Goal: Task Accomplishment & Management: Complete application form

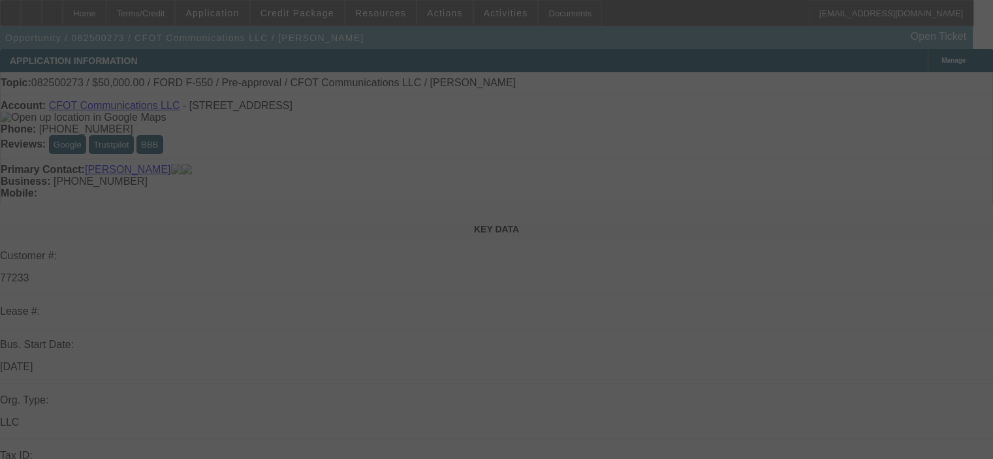
select select "0"
select select "2"
select select "0"
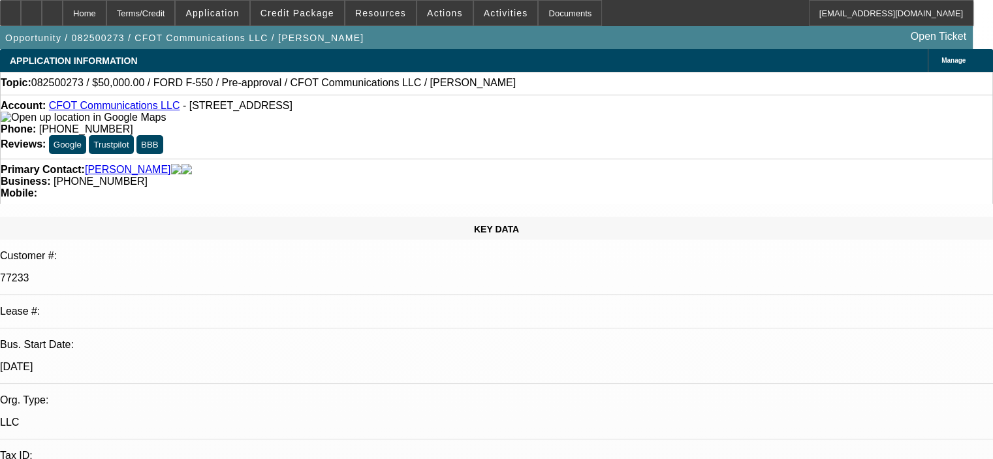
select select "1"
select select "2"
select select "6"
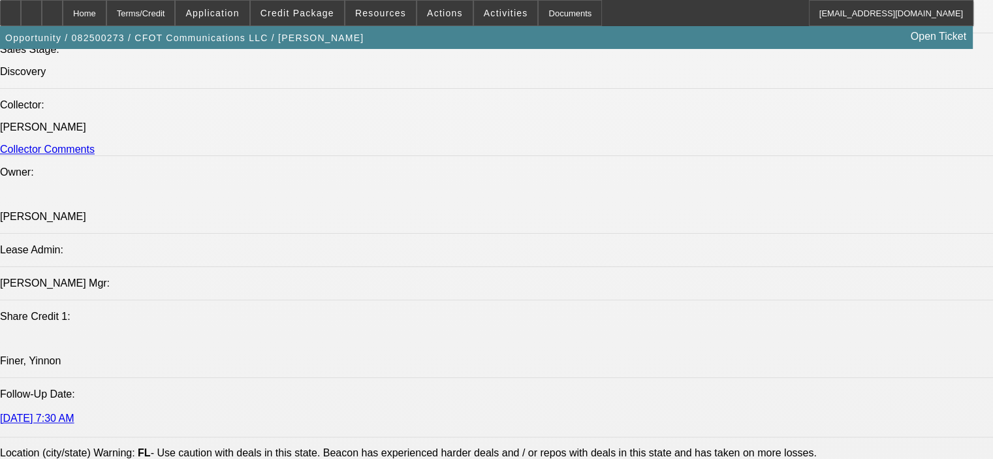
scroll to position [1333, 0]
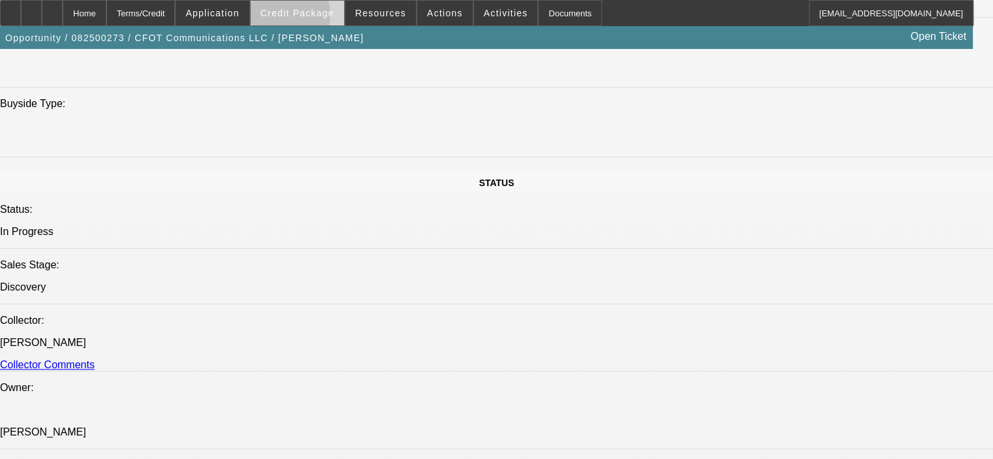
click at [304, 16] on span "Credit Package" at bounding box center [297, 13] width 74 height 10
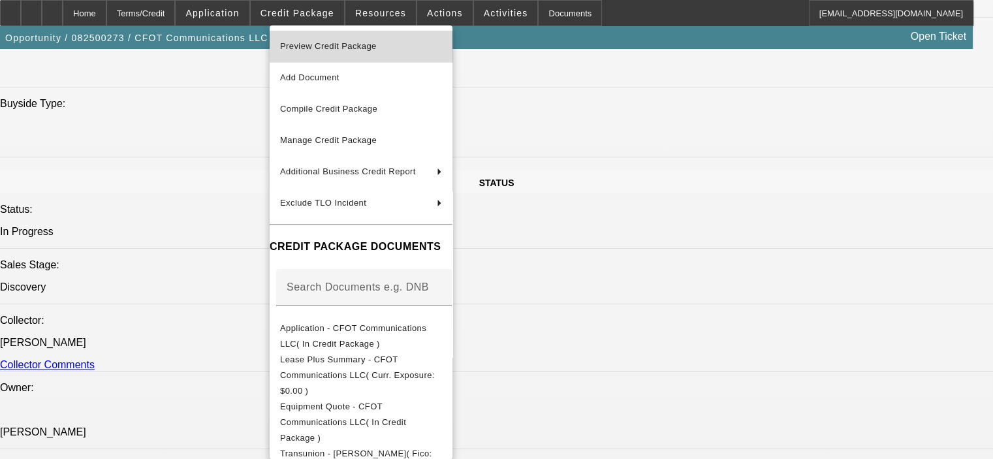
click at [317, 41] on span "Preview Credit Package" at bounding box center [328, 46] width 97 height 10
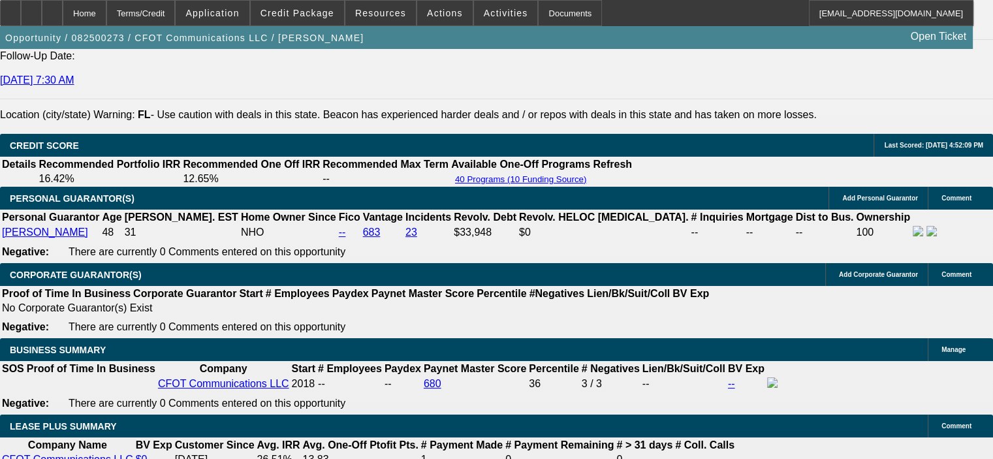
scroll to position [1855, 0]
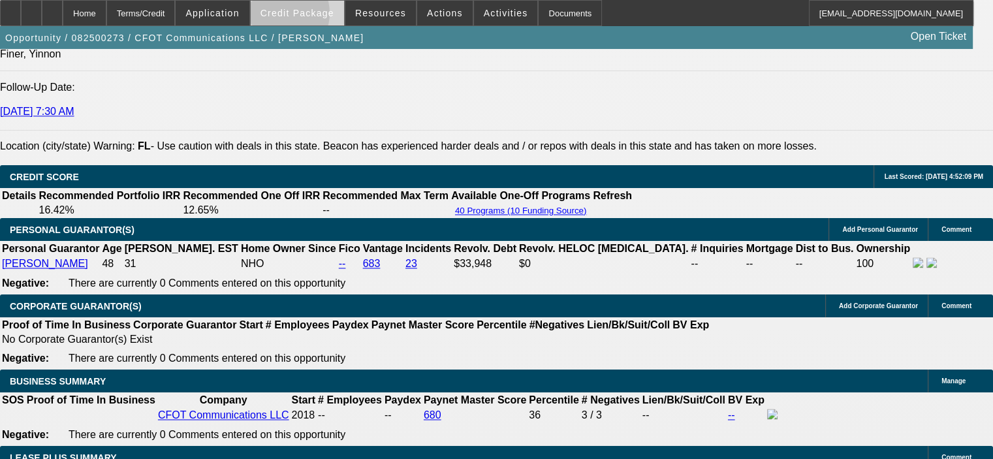
click at [298, 16] on span "Credit Package" at bounding box center [297, 13] width 74 height 10
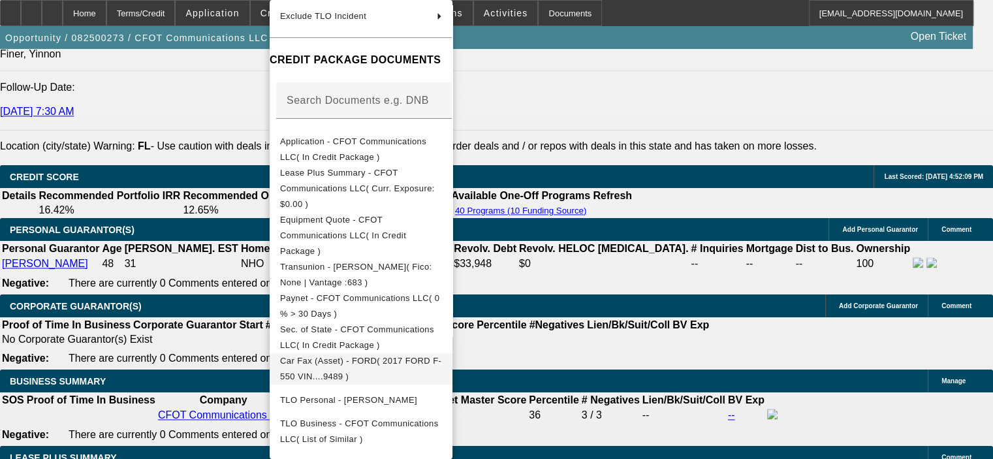
scroll to position [187, 0]
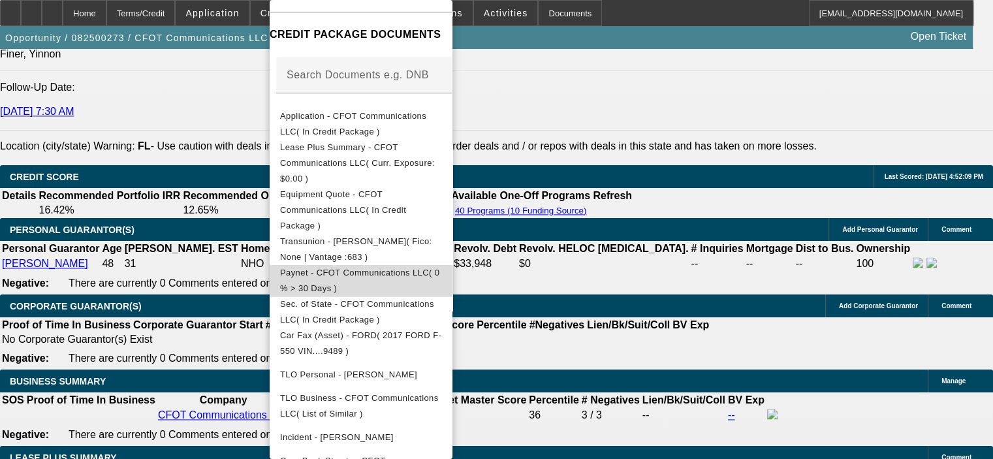
click at [392, 268] on span "Paynet - CFOT Communications LLC( 0 % > 30 Days )" at bounding box center [359, 280] width 159 height 25
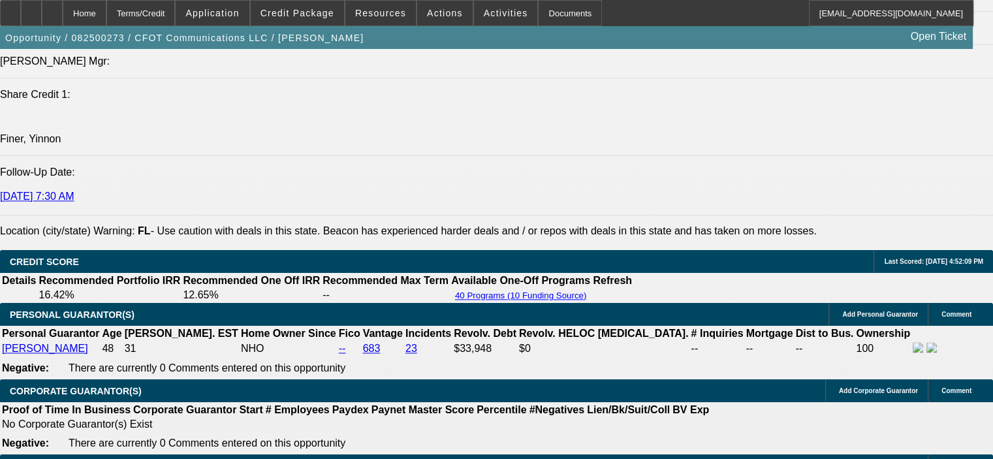
scroll to position [1855, 0]
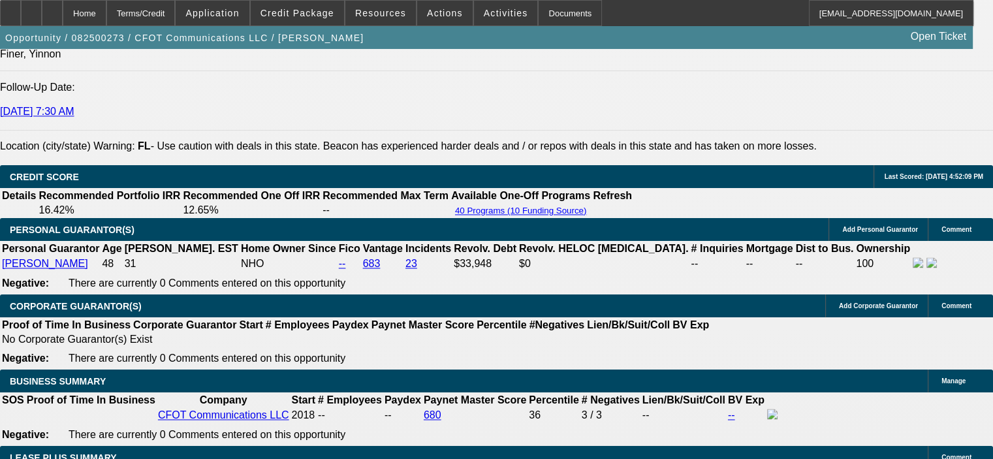
click at [52, 8] on icon at bounding box center [52, 8] width 0 height 0
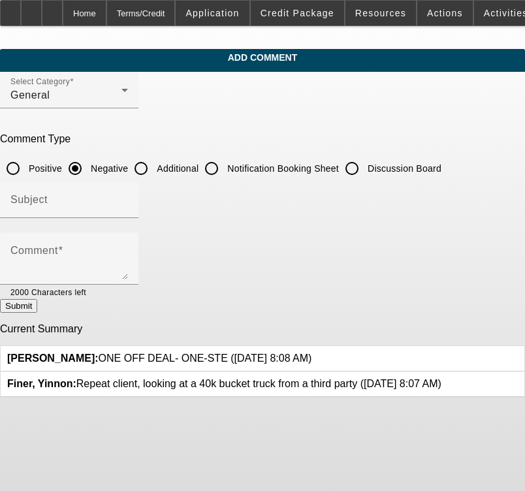
click at [154, 168] on input "Additional" at bounding box center [141, 168] width 26 height 26
radio input "true"
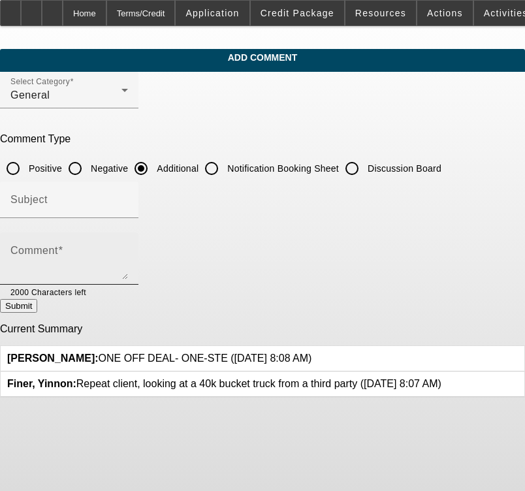
click at [108, 248] on textarea "Comment" at bounding box center [69, 263] width 118 height 31
paste textarea "[PERSON_NAME] is a Certified Fiber Optic Technician (CFOT) providing fiber opti…"
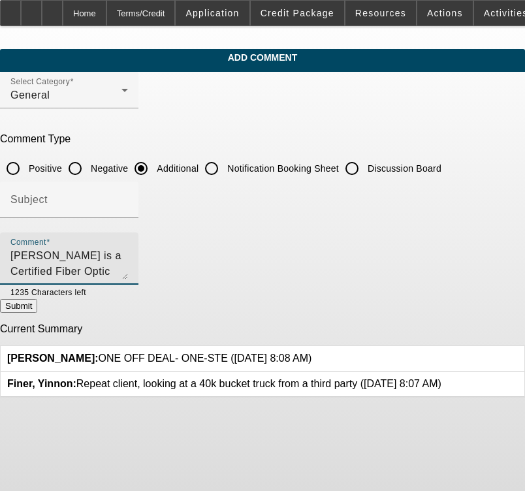
scroll to position [75, 0]
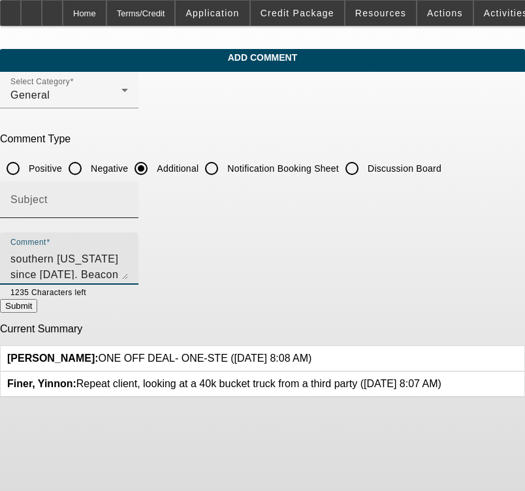
type textarea "[PERSON_NAME] is a Certified Fiber Optic Technician (CFOT) providing fiber opti…"
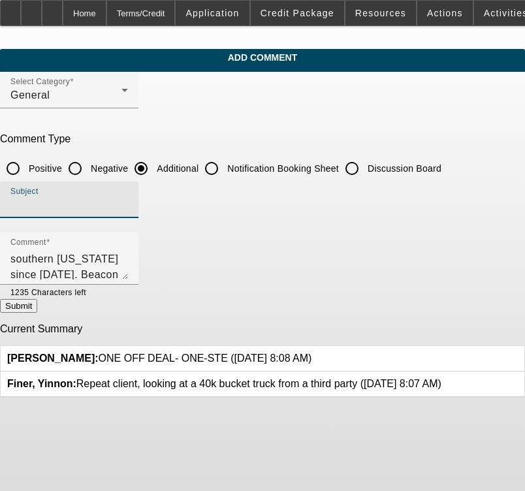
click at [104, 203] on input "Subject" at bounding box center [69, 205] width 118 height 16
type input "Background Info"
click at [37, 313] on button "Submit" at bounding box center [18, 306] width 37 height 14
radio input "true"
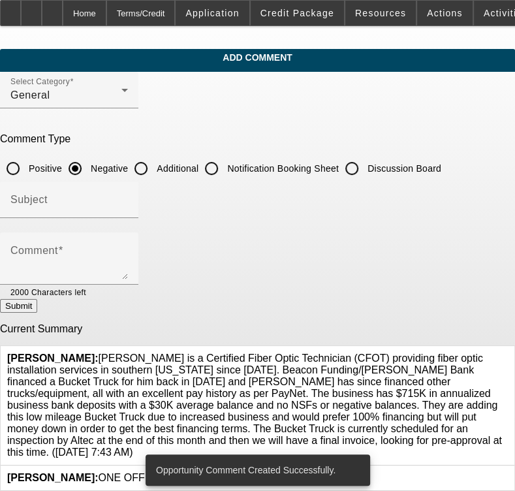
scroll to position [20, 0]
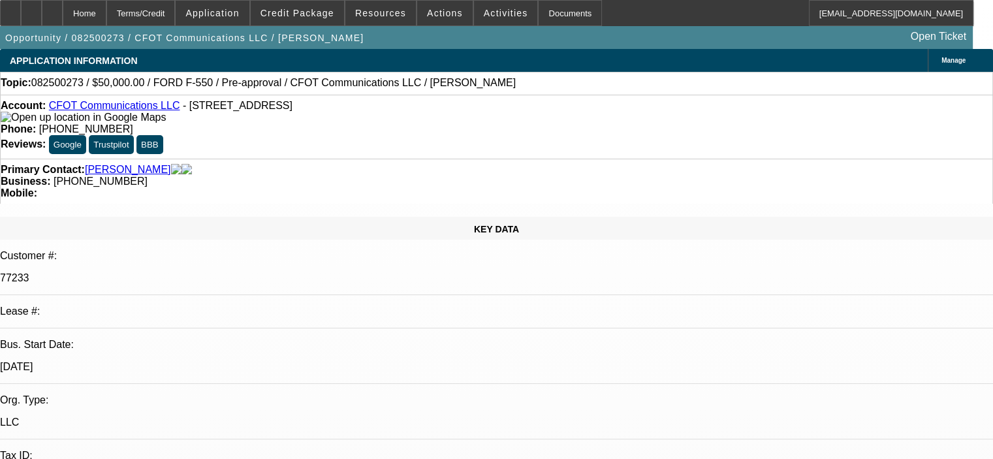
select select "0"
select select "2"
select select "0"
select select "6"
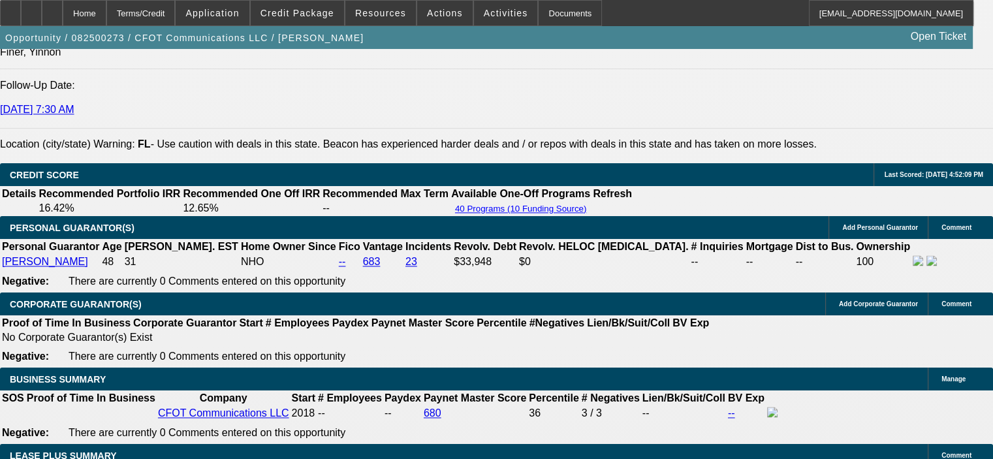
scroll to position [1697, 0]
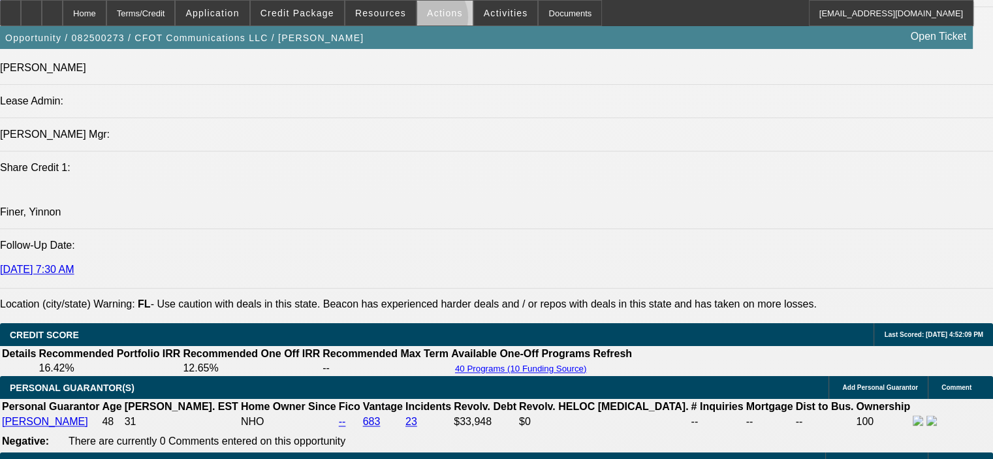
click at [418, 20] on span at bounding box center [444, 12] width 55 height 31
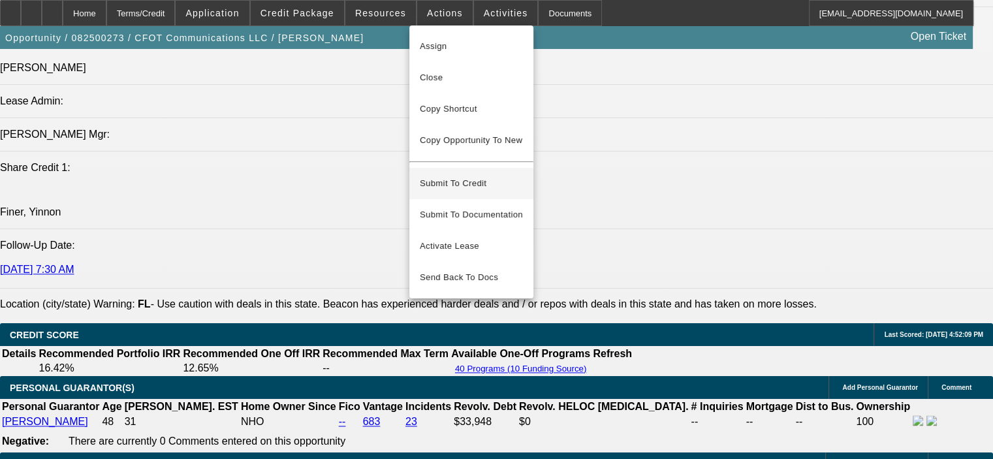
click at [464, 176] on span "Submit To Credit" at bounding box center [471, 184] width 103 height 16
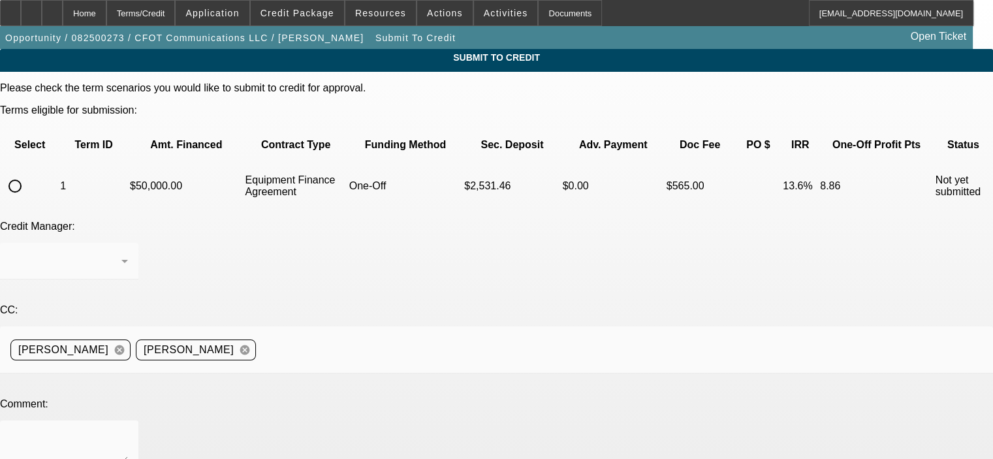
click at [28, 173] on input "radio" at bounding box center [15, 186] width 26 height 26
radio input "true"
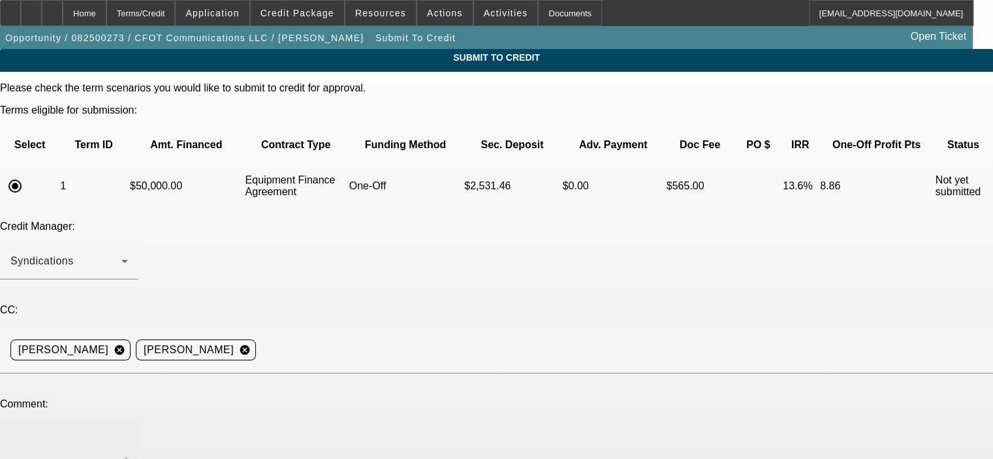
click at [128, 420] on div at bounding box center [69, 446] width 118 height 52
paste textarea "Dwight is a Certified Fiber Optic Technician (CFOT) providing fiber optic insta…"
type textarea "Dwight is a Certified Fiber Optic Technician (CFOT) providing fiber optic insta…"
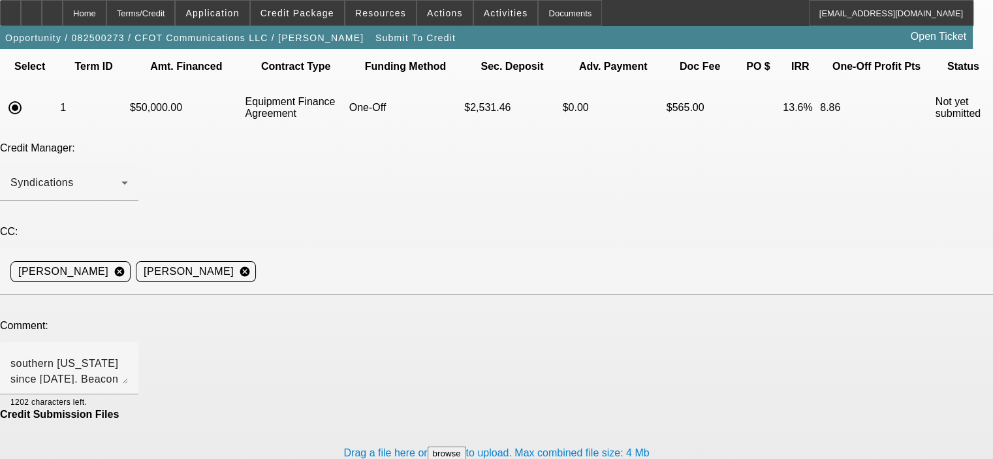
scroll to position [95, 0]
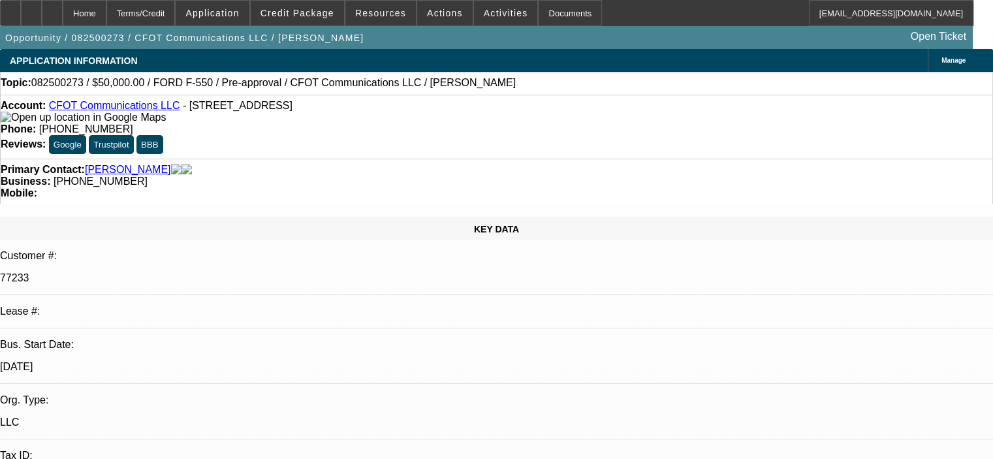
select select "0"
select select "2"
select select "0"
select select "6"
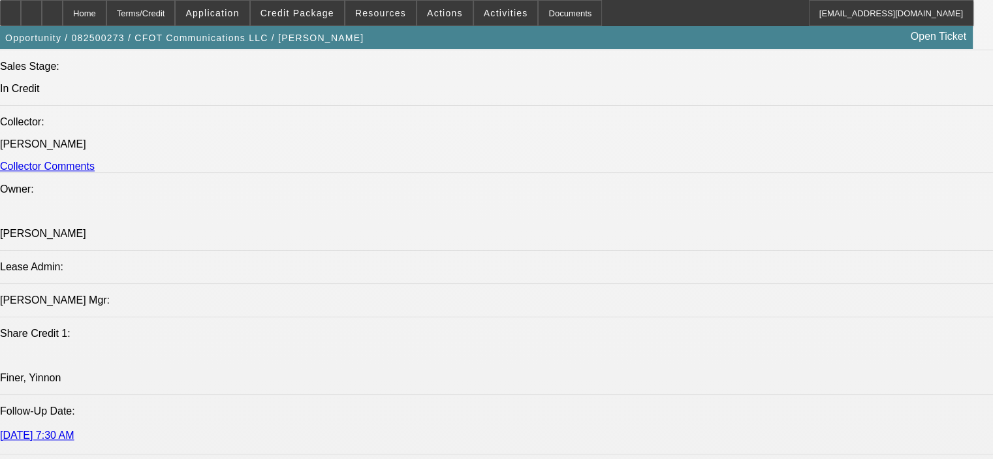
scroll to position [1371, 0]
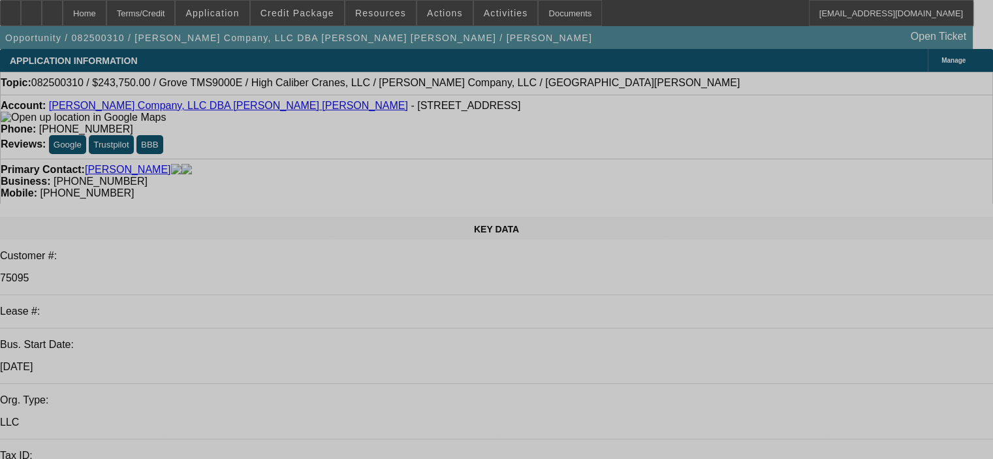
select select "0"
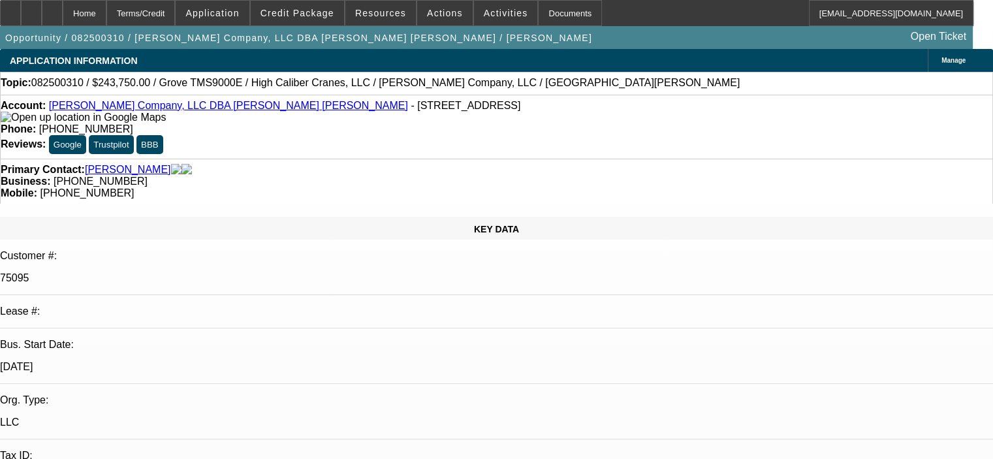
select select "0"
select select "6"
select select "0"
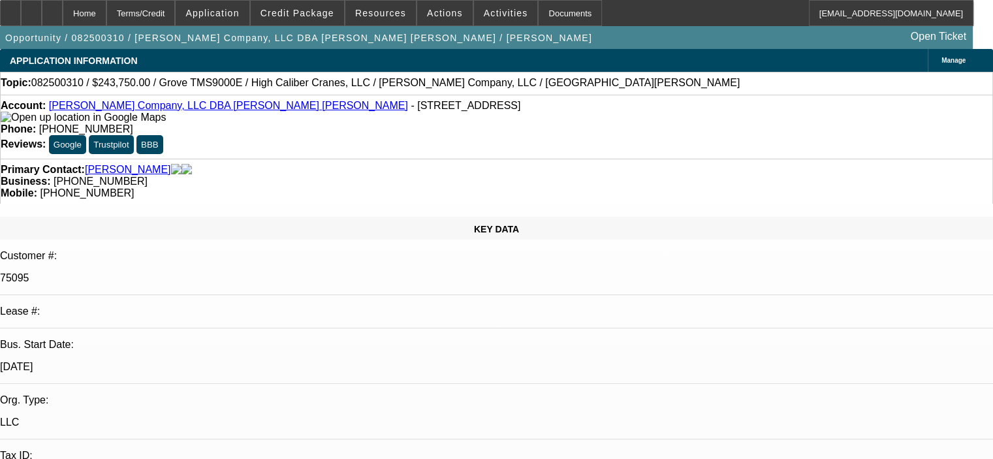
select select "6"
select select "0"
select select "6"
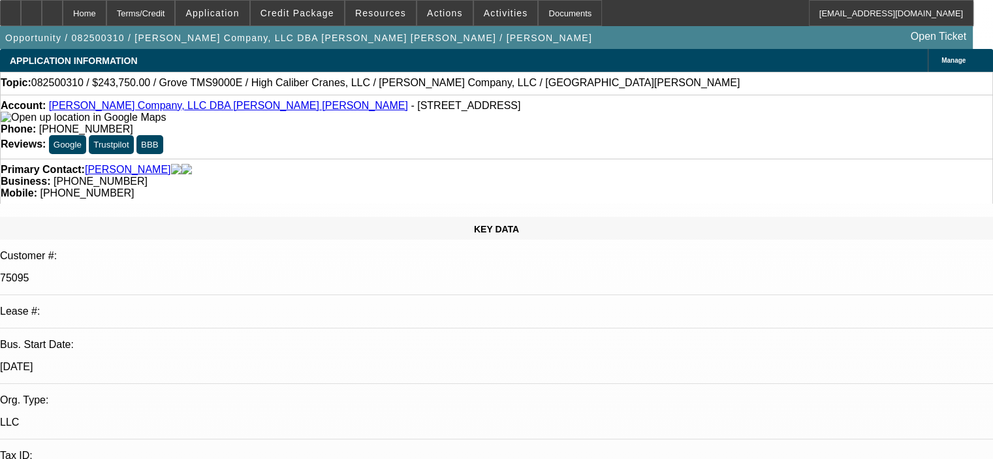
select select "0"
select select "6"
click at [325, 15] on span "Credit Package" at bounding box center [297, 13] width 74 height 10
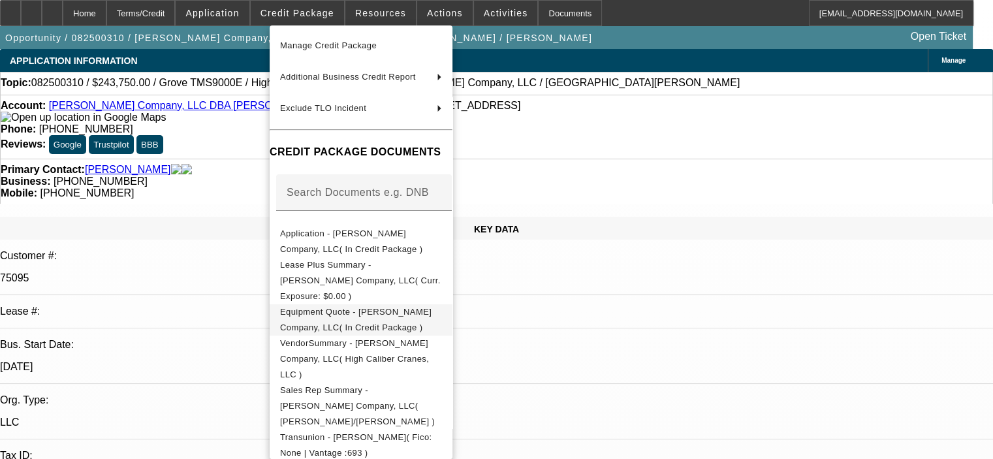
scroll to position [268, 0]
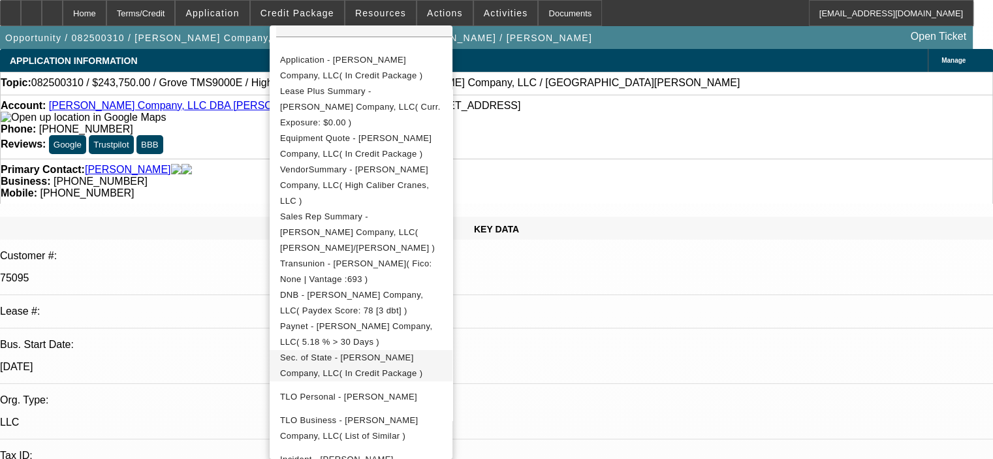
click at [388, 353] on span "Sec. of State - RT Crane Company, LLC( In Credit Package )" at bounding box center [351, 365] width 142 height 25
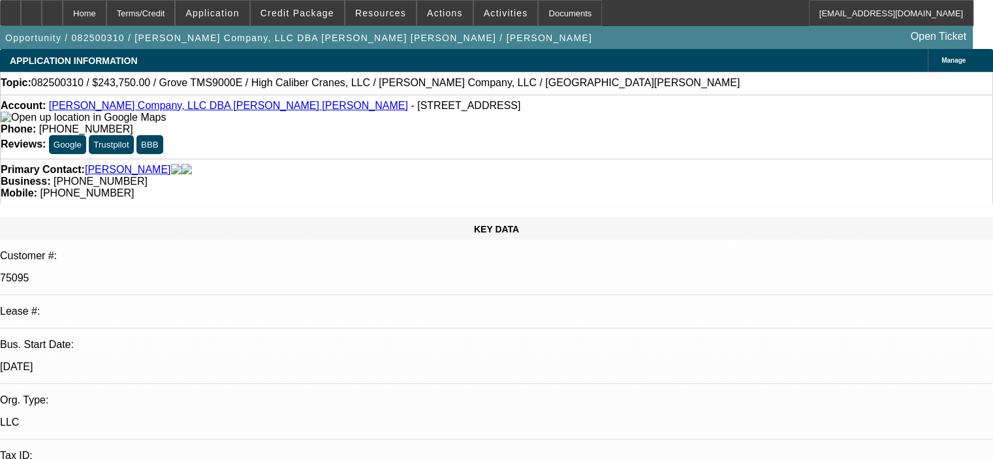
click at [107, 106] on link "RT Crane Company, LLC DBA Campbell Crane" at bounding box center [228, 105] width 359 height 11
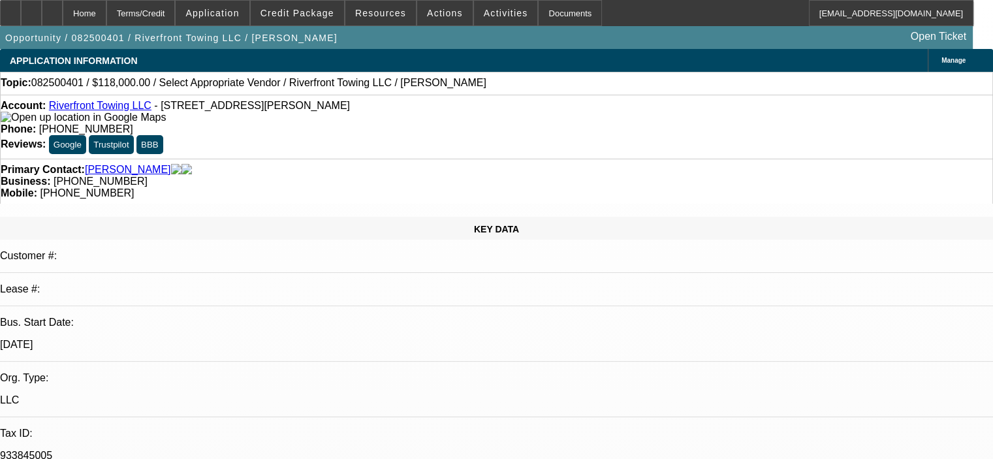
select select "0"
select select "2"
select select "0.1"
select select "1"
select select "2"
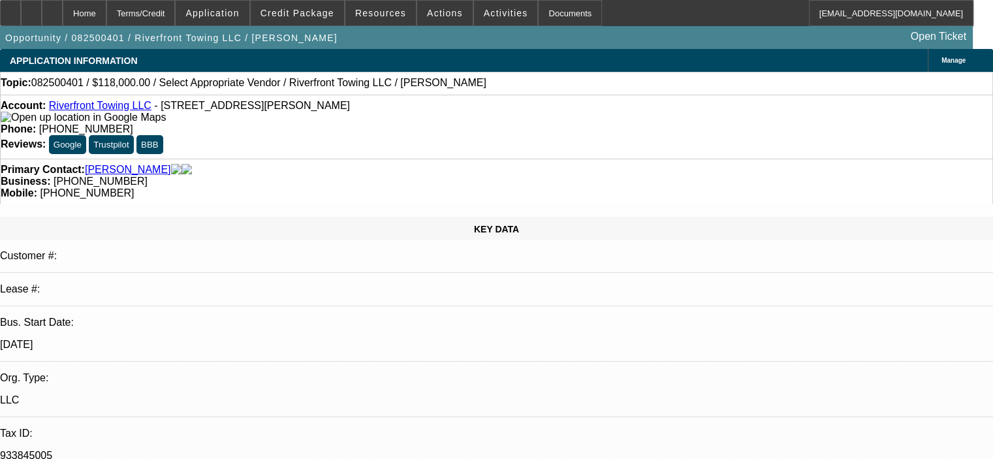
select select "4"
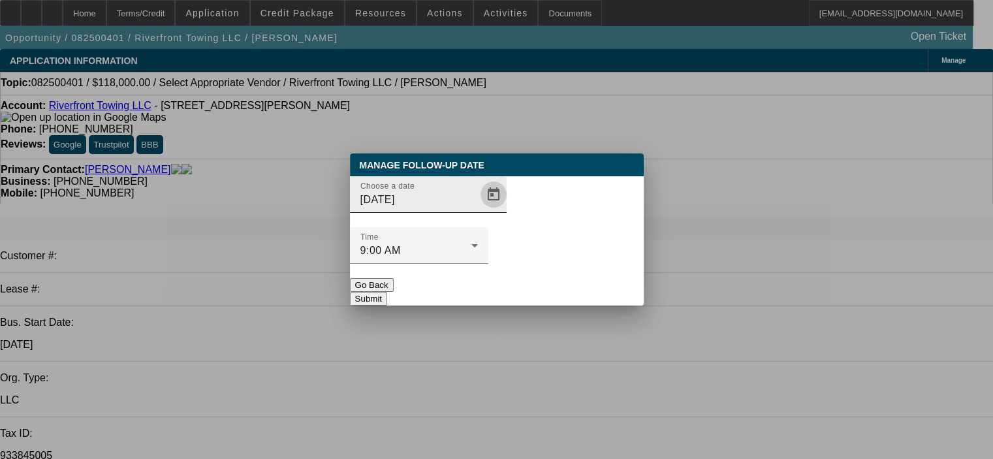
click at [478, 210] on span "Open calendar" at bounding box center [493, 194] width 31 height 31
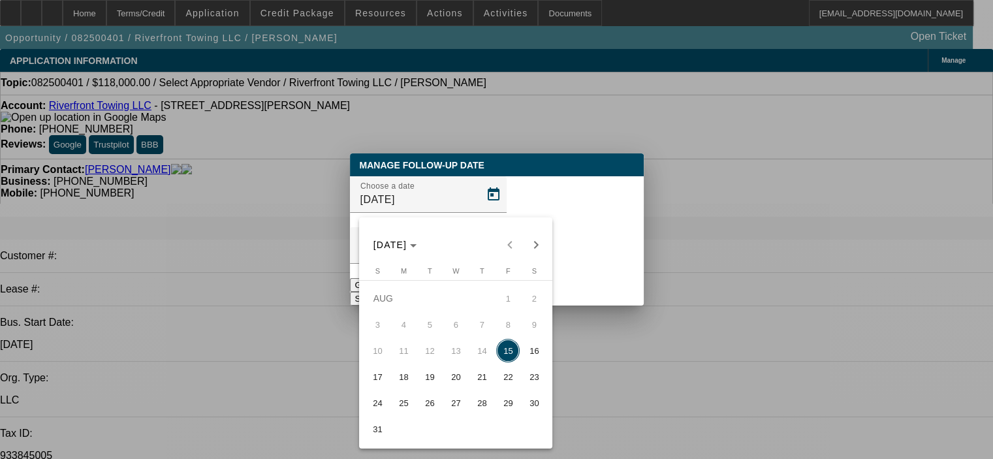
drag, startPoint x: 504, startPoint y: 376, endPoint x: 533, endPoint y: 315, distance: 67.4
click at [505, 376] on span "22" at bounding box center [508, 377] width 24 height 24
type input "8/22/2025"
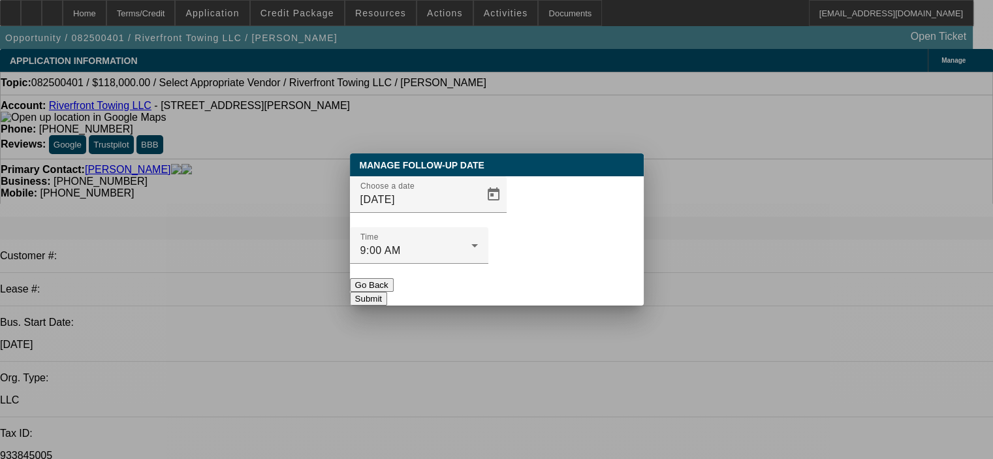
click at [387, 292] on button "Submit" at bounding box center [368, 299] width 37 height 14
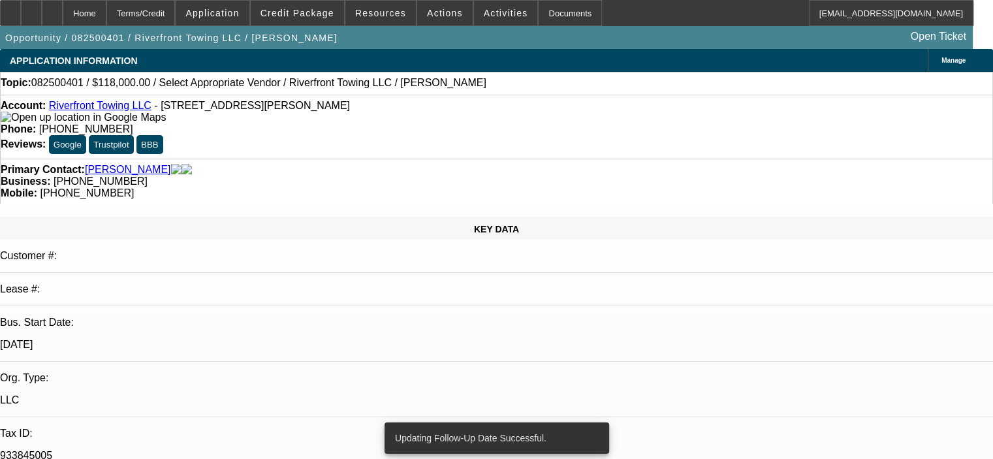
click at [63, 17] on div at bounding box center [52, 13] width 21 height 26
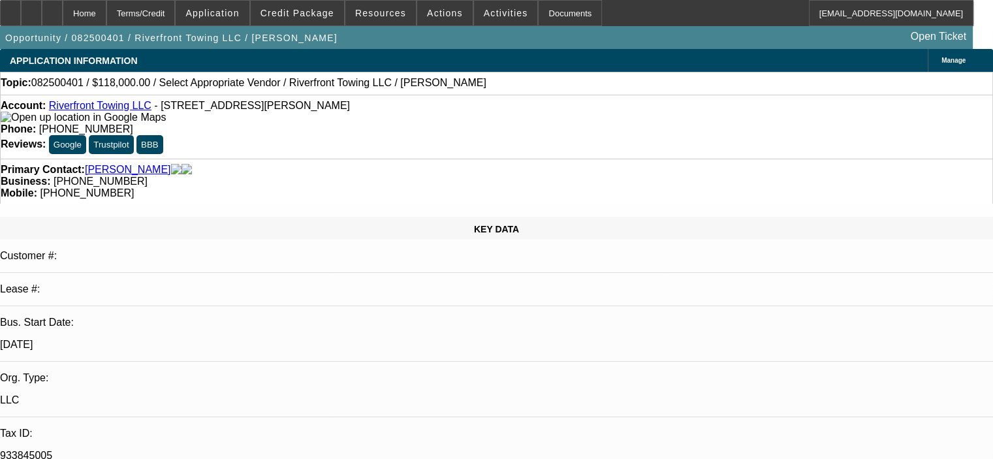
select select "0"
select select "2"
select select "0.1"
select select "4"
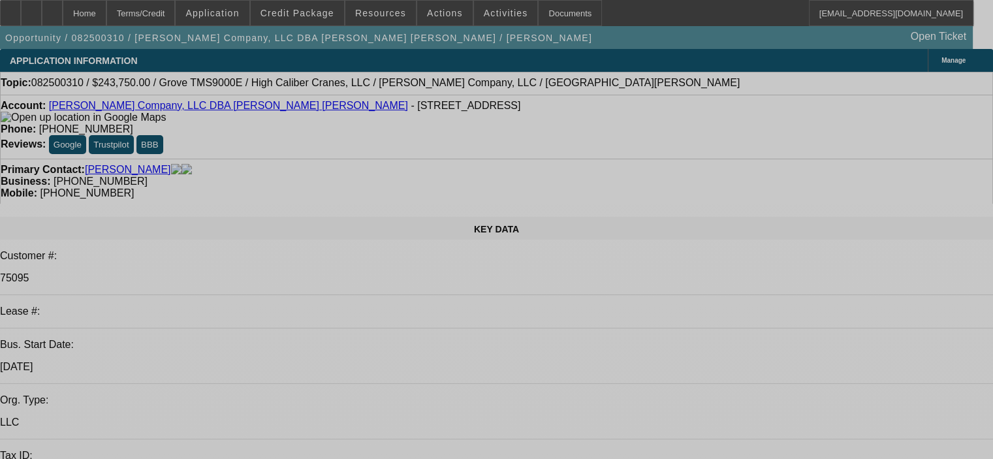
select select "0"
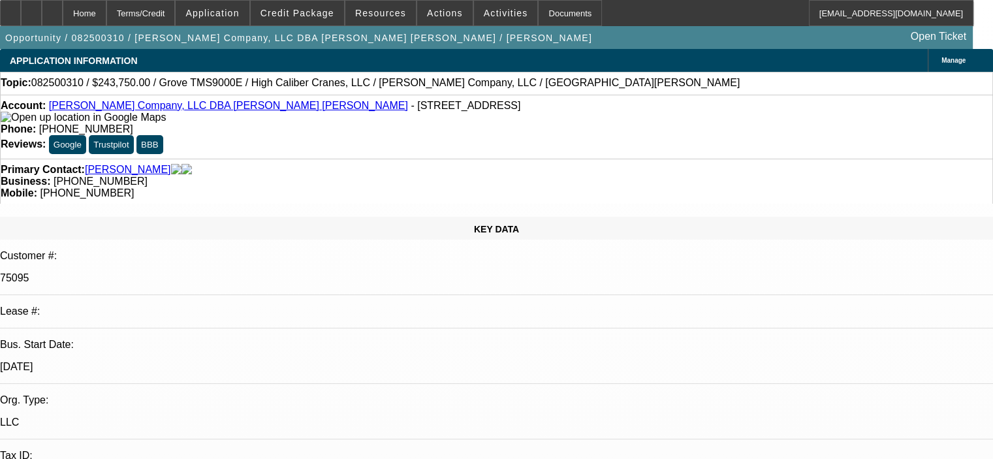
select select "0"
select select "6"
select select "0"
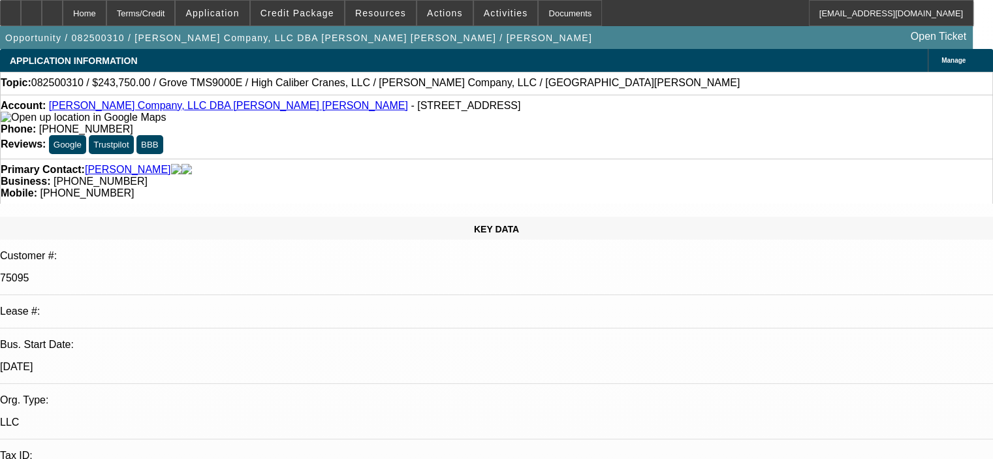
select select "0"
select select "6"
select select "0"
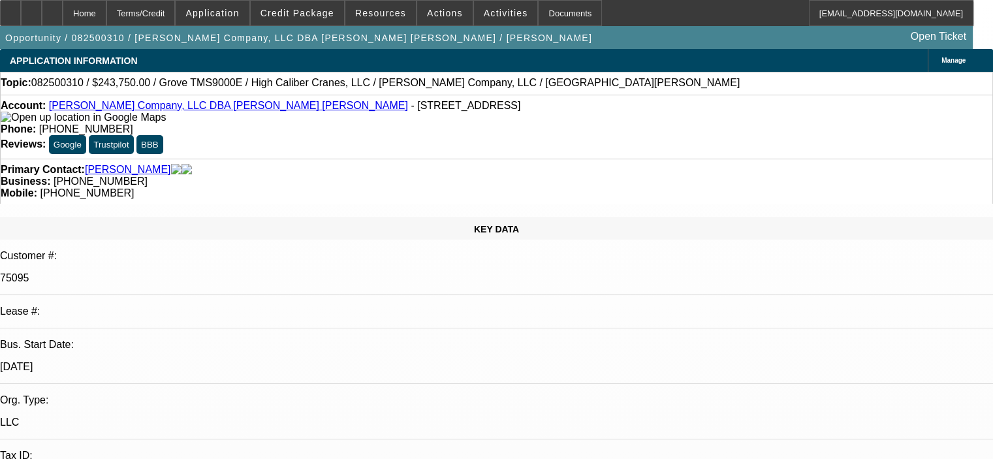
select select "6"
select select "0"
select select "6"
